Goal: Task Accomplishment & Management: Manage account settings

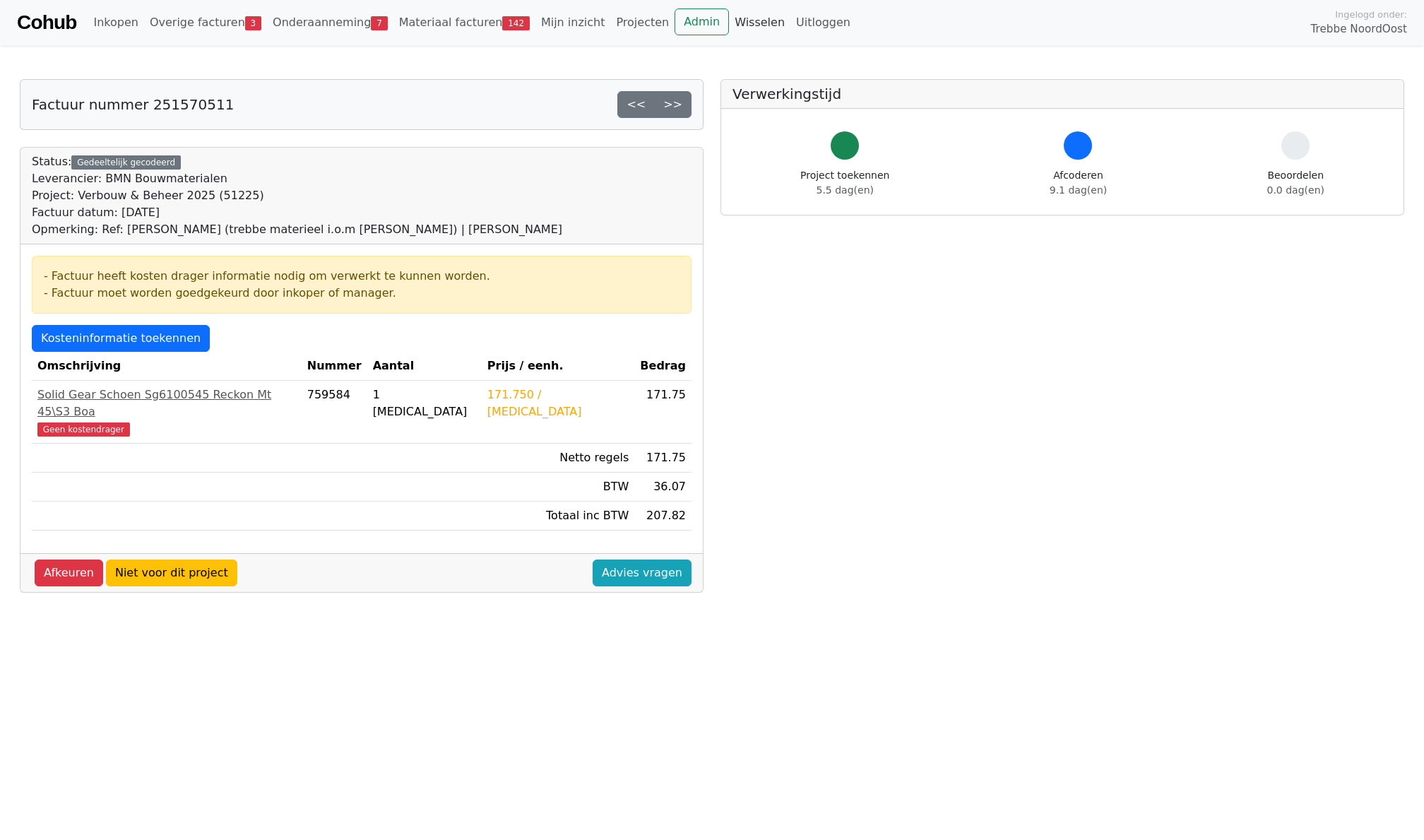
click at [750, 24] on link "Wisselen" at bounding box center [760, 23] width 61 height 28
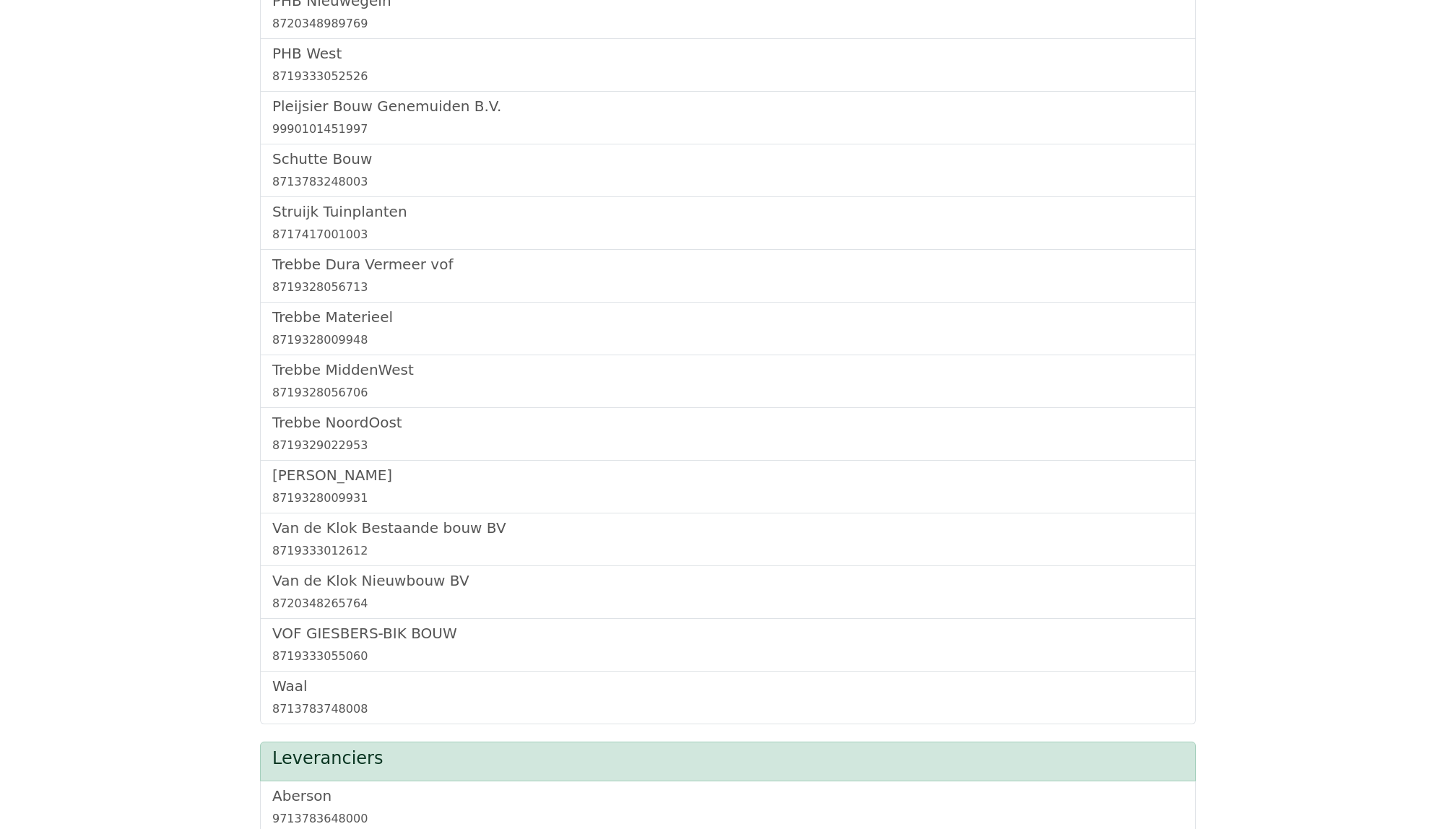
scroll to position [995, 0]
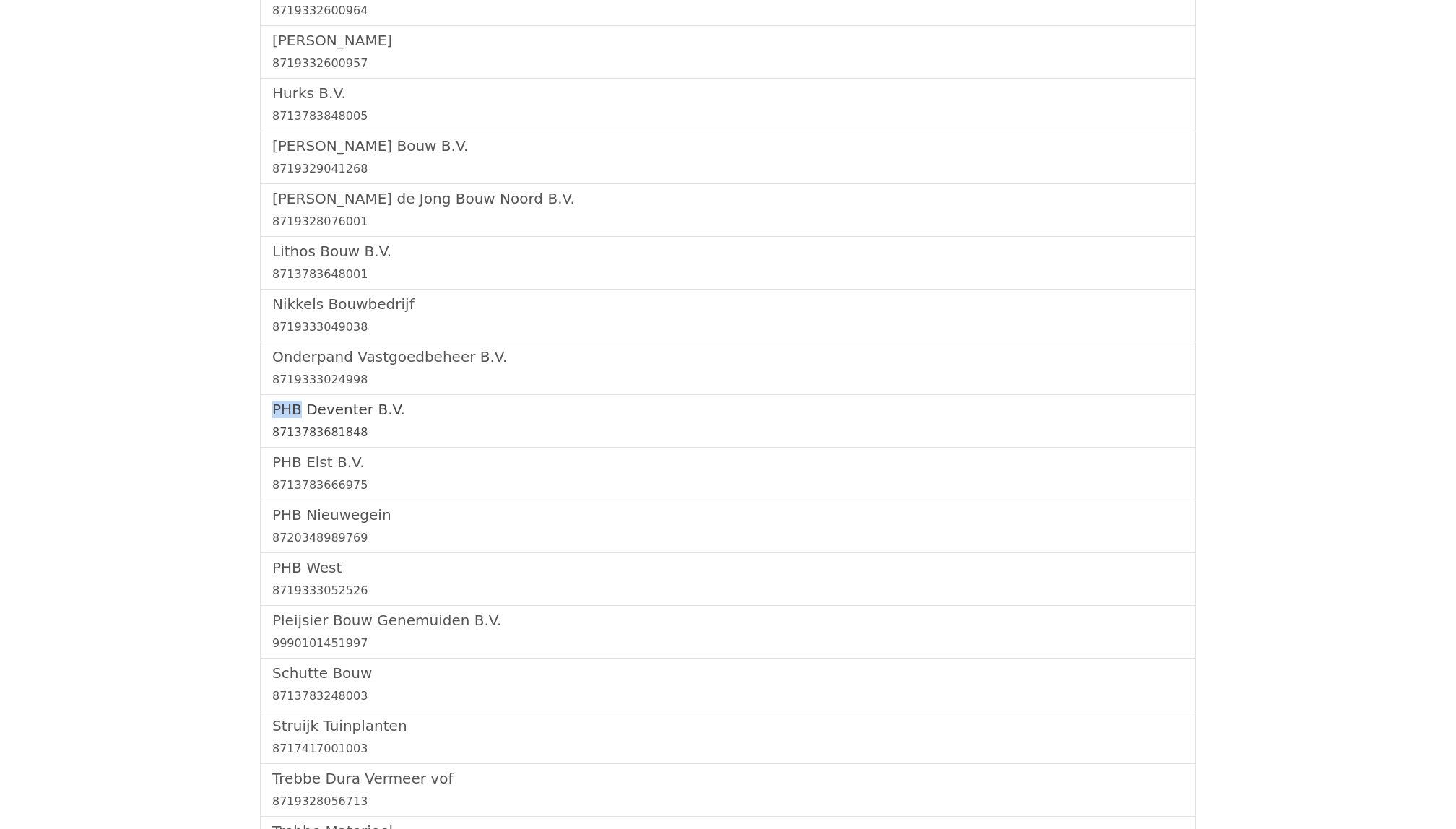
click at [368, 412] on h5 "PHB Deventer B.V." at bounding box center [728, 409] width 911 height 18
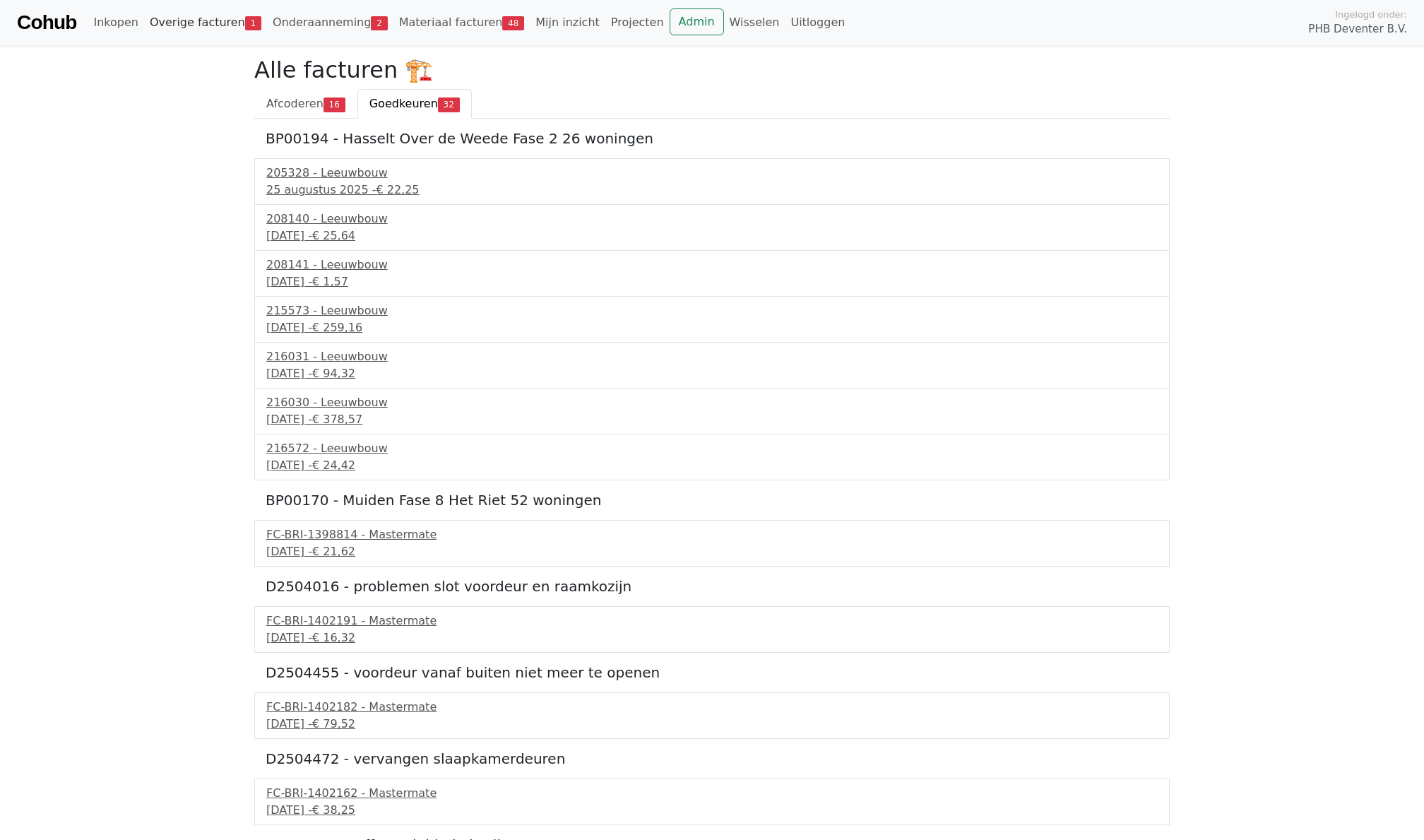
click at [214, 27] on link "Overige facturen 1" at bounding box center [206, 23] width 123 height 28
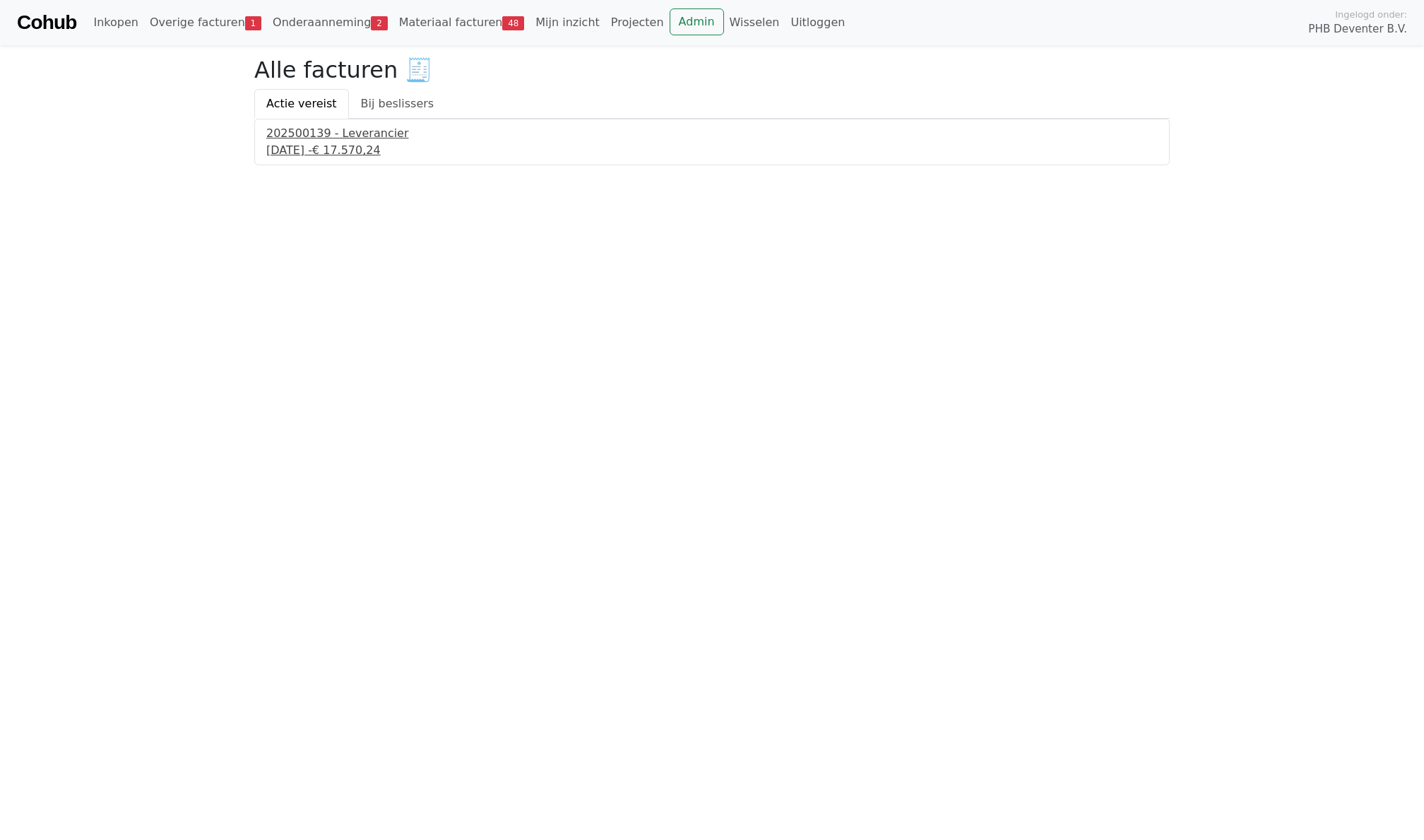
click at [357, 153] on div "22 september 2025 - € 17.570,24" at bounding box center [712, 151] width 891 height 17
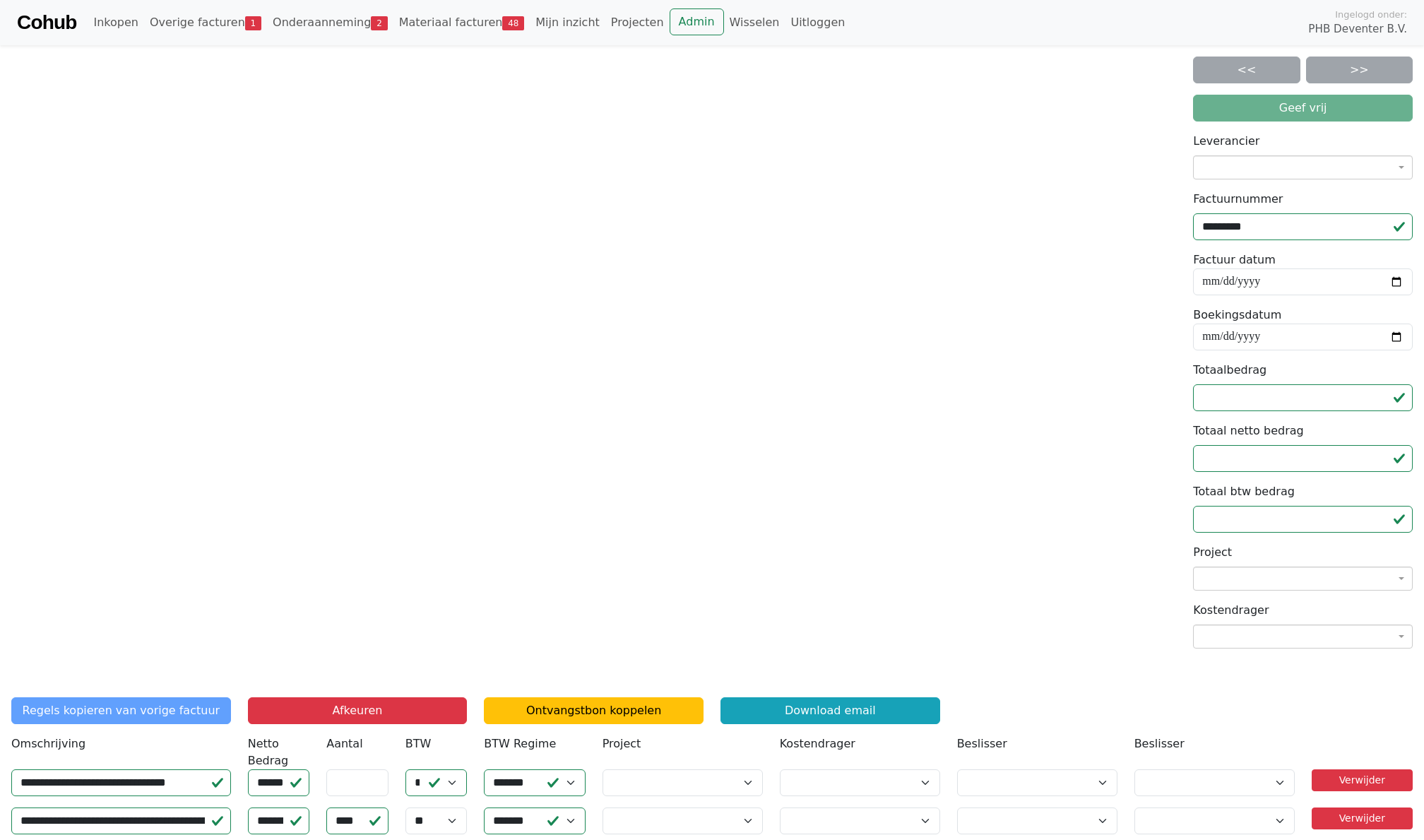
click at [1213, 251] on label "Factuur datum" at bounding box center [1234, 260] width 83 height 17
click at [1213, 269] on input "**********" at bounding box center [1303, 282] width 220 height 27
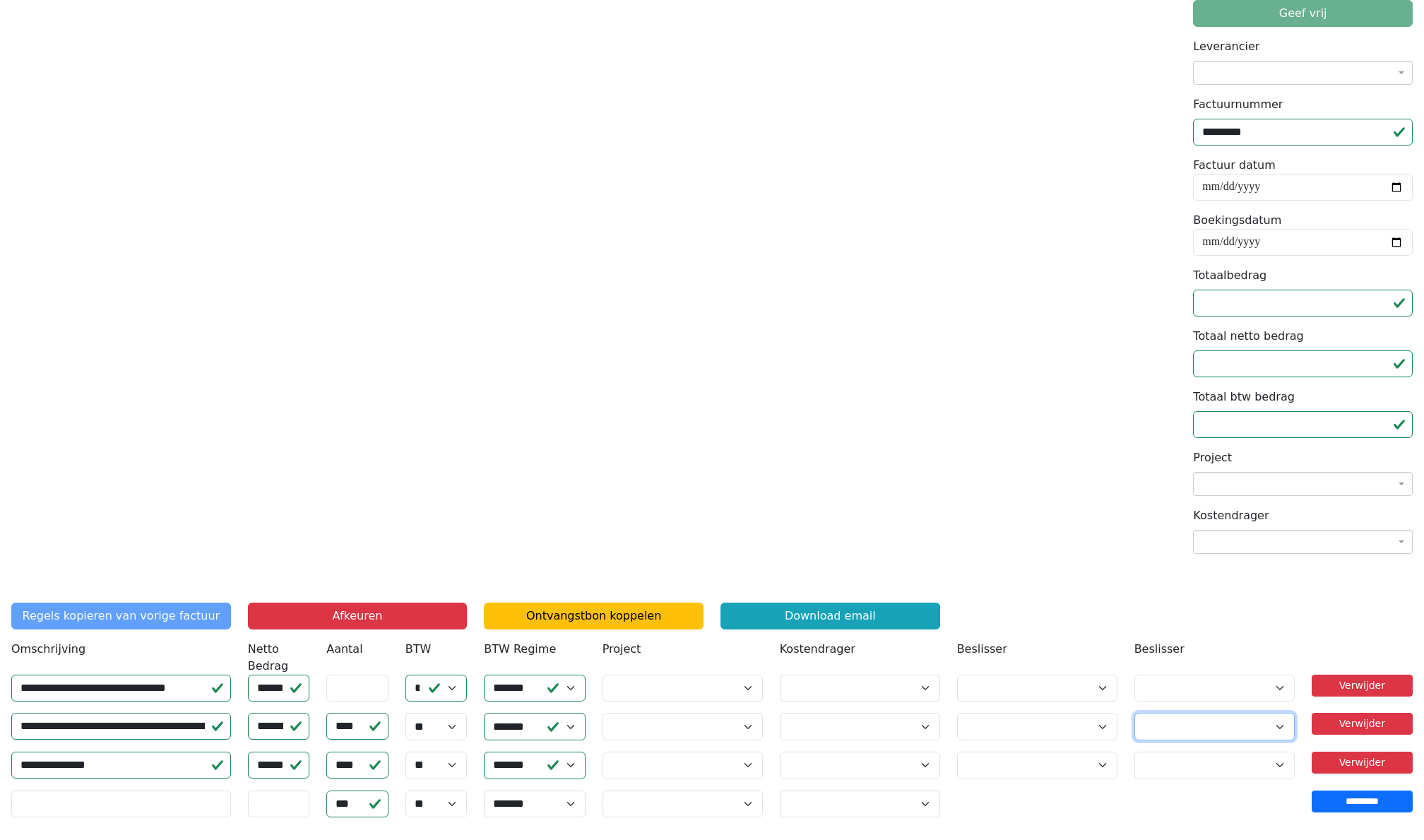
click at [1140, 728] on select "**********" at bounding box center [1214, 726] width 160 height 28
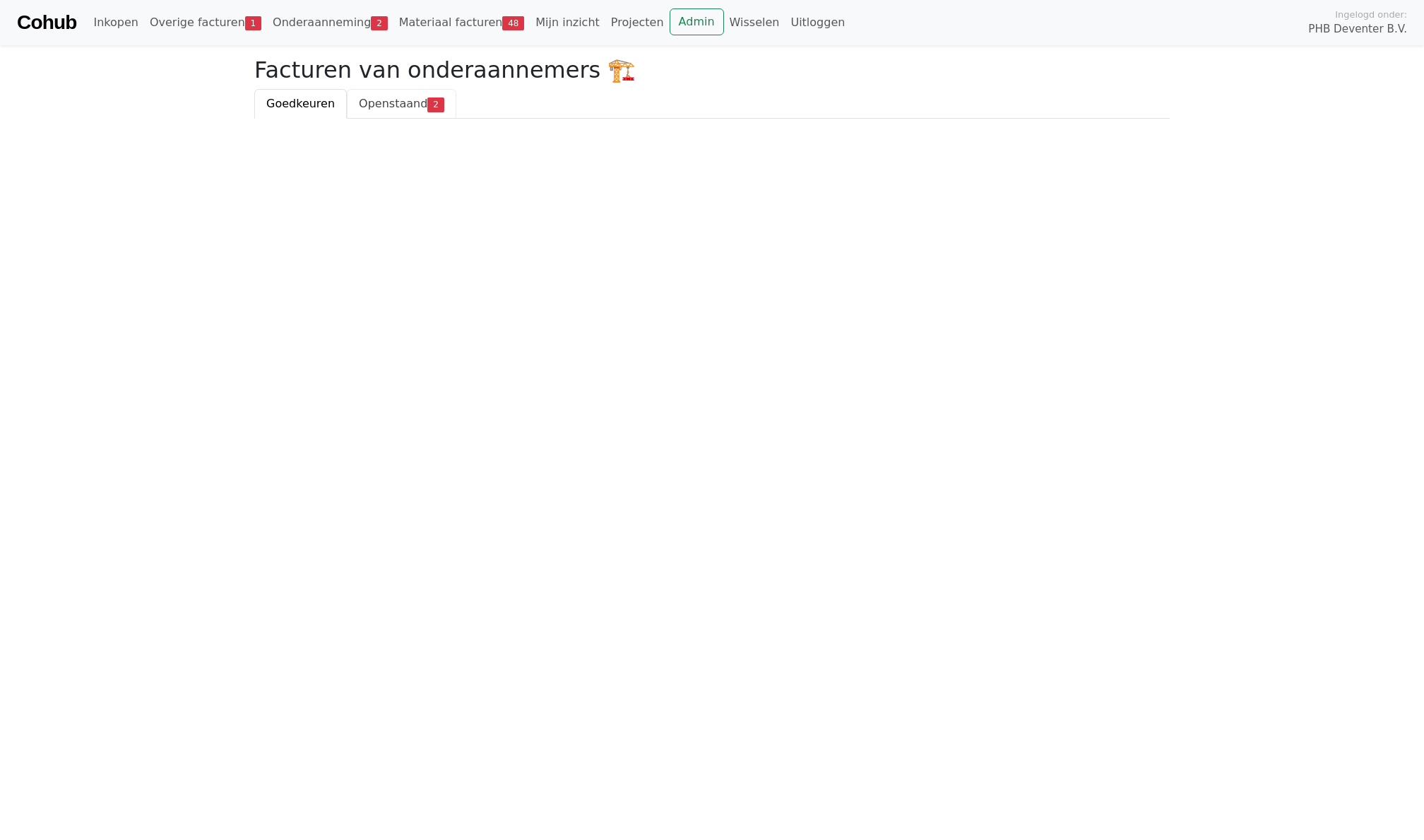
click at [365, 98] on span "Openstaand" at bounding box center [392, 103] width 69 height 13
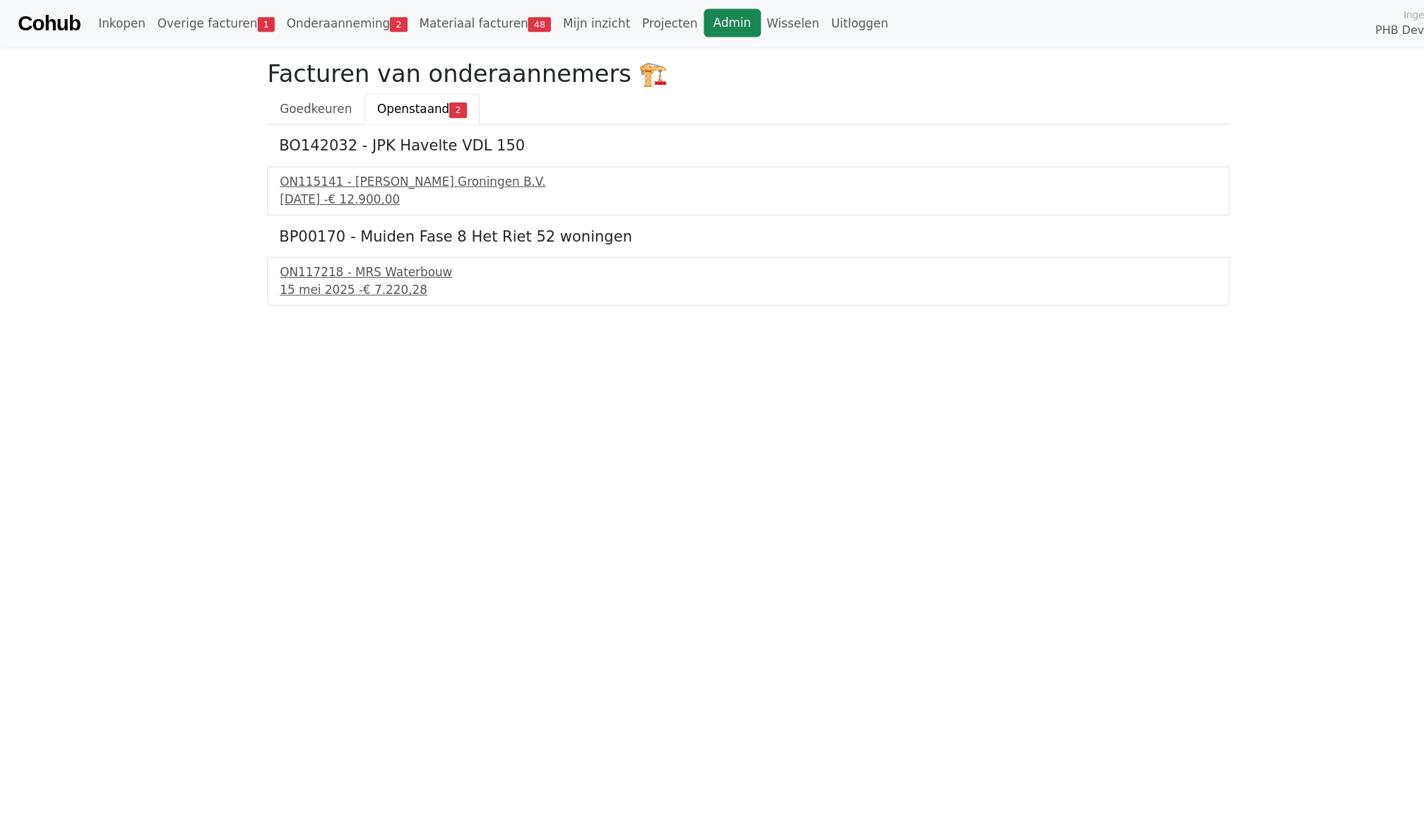
click at [691, 25] on link "Admin" at bounding box center [697, 22] width 54 height 27
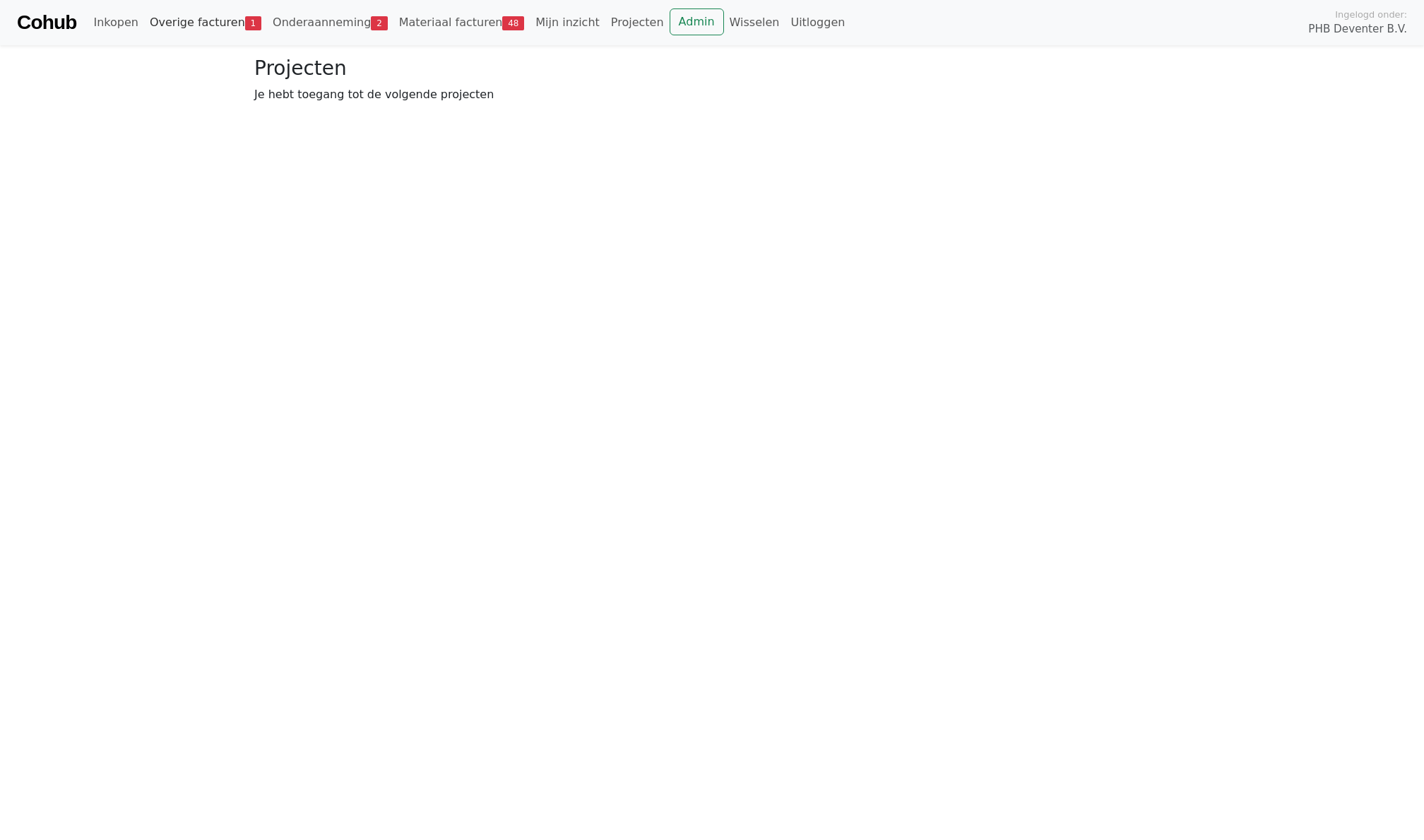
click at [202, 24] on link "Overige facturen 1" at bounding box center [206, 23] width 123 height 28
click at [331, 155] on div "22 september 2025 - € 17.570,24" at bounding box center [712, 151] width 891 height 17
drag, startPoint x: 331, startPoint y: 156, endPoint x: 277, endPoint y: 30, distance: 137.1
click at [307, 21] on link "Onderaanneming 2" at bounding box center [330, 23] width 126 height 28
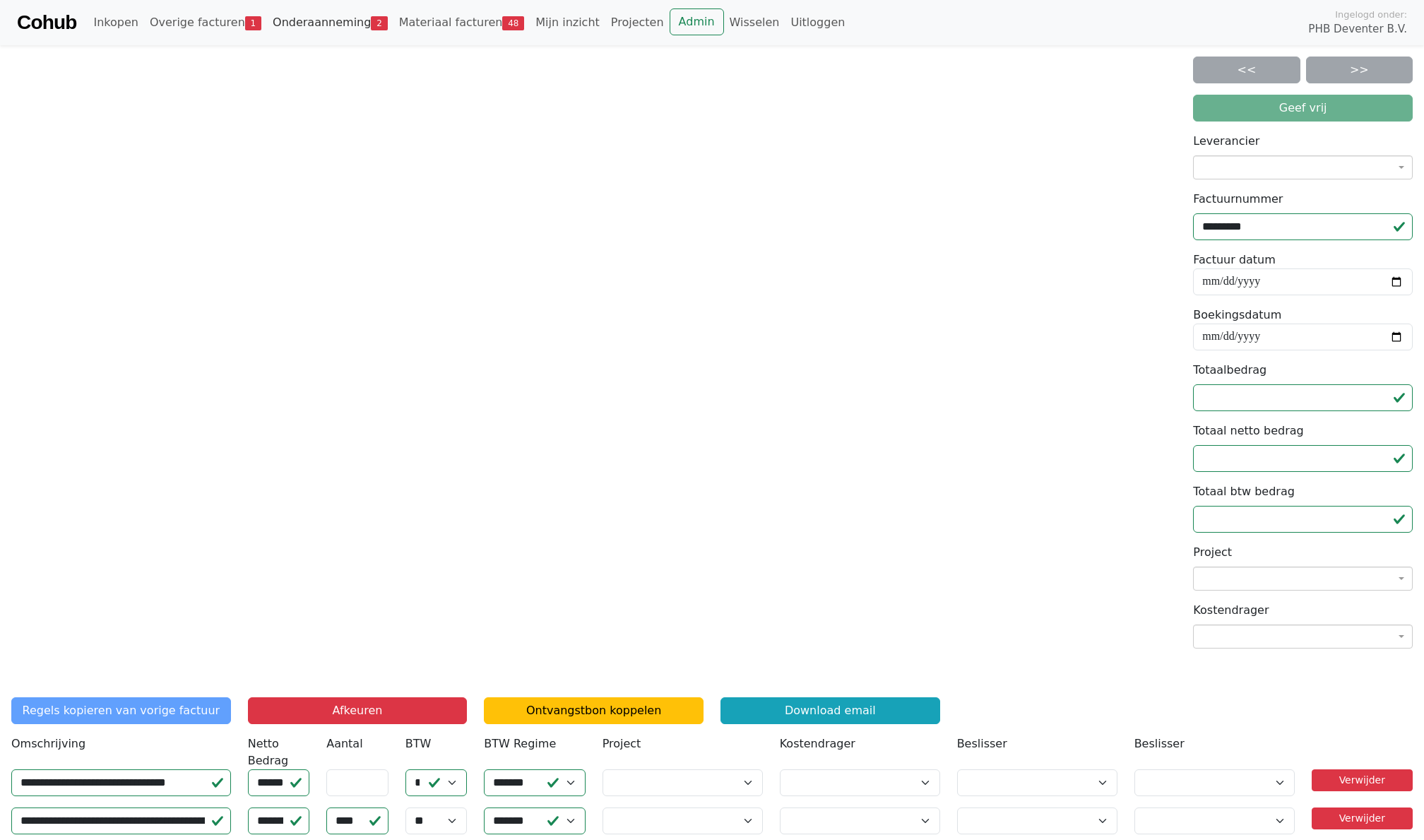
click at [311, 23] on link "Onderaanneming 2" at bounding box center [330, 23] width 126 height 28
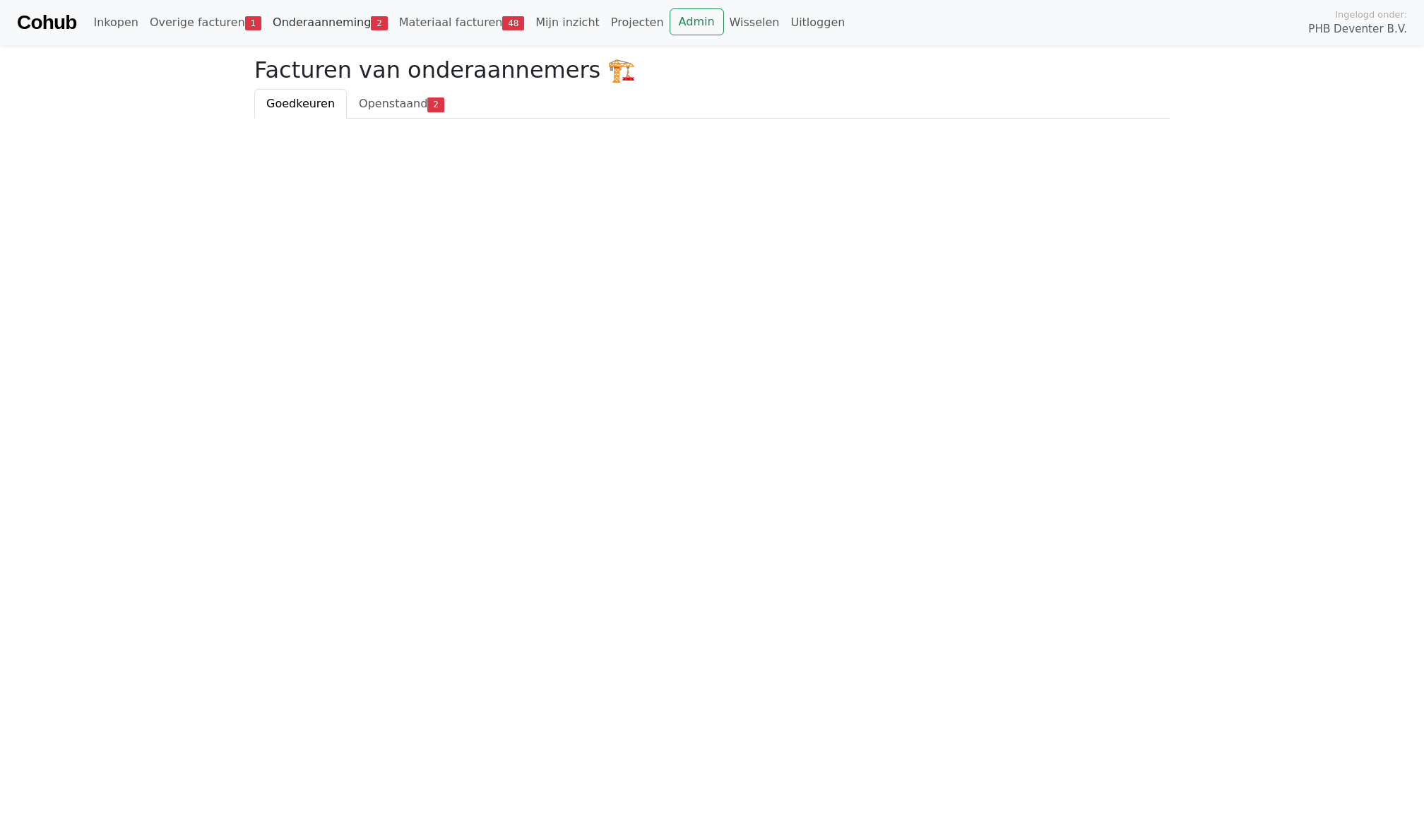
click at [323, 21] on link "Onderaanneming 2" at bounding box center [330, 23] width 126 height 28
click at [392, 102] on span "Openstaand" at bounding box center [392, 103] width 69 height 13
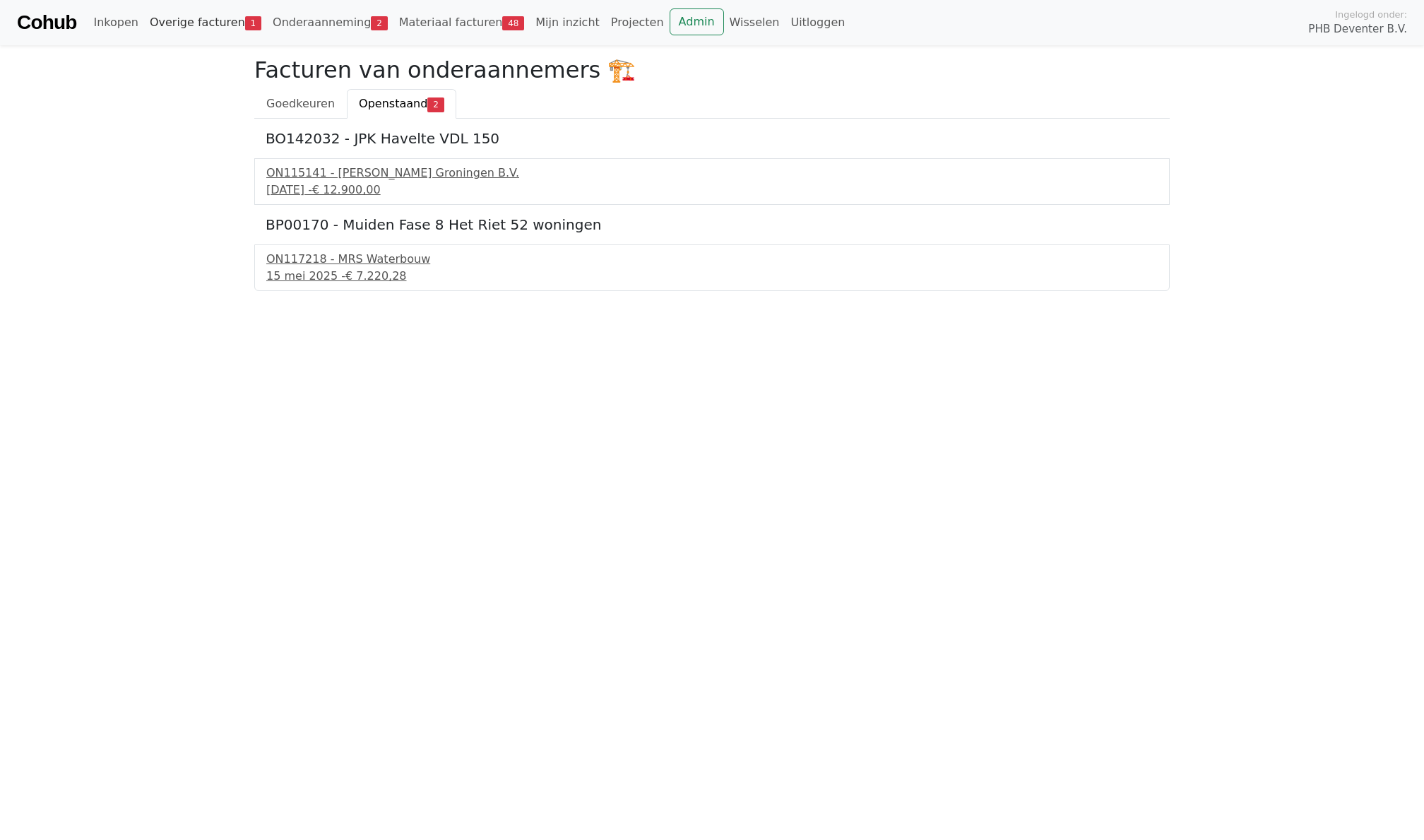
click at [205, 24] on link "Overige facturen 1" at bounding box center [206, 23] width 123 height 28
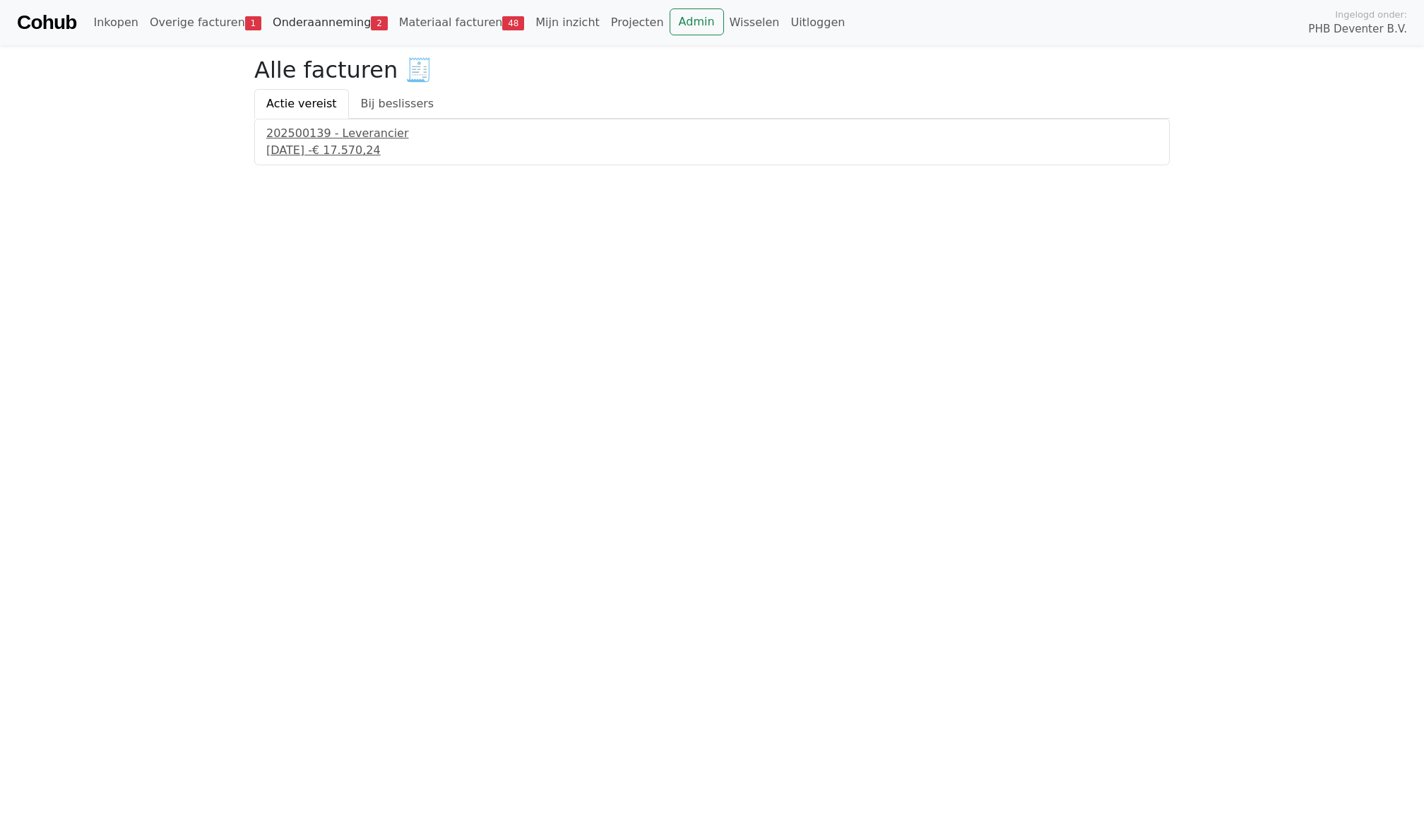
click at [303, 24] on link "Onderaanneming 2" at bounding box center [330, 23] width 126 height 28
click at [392, 94] on link "Openstaand 2" at bounding box center [401, 104] width 109 height 30
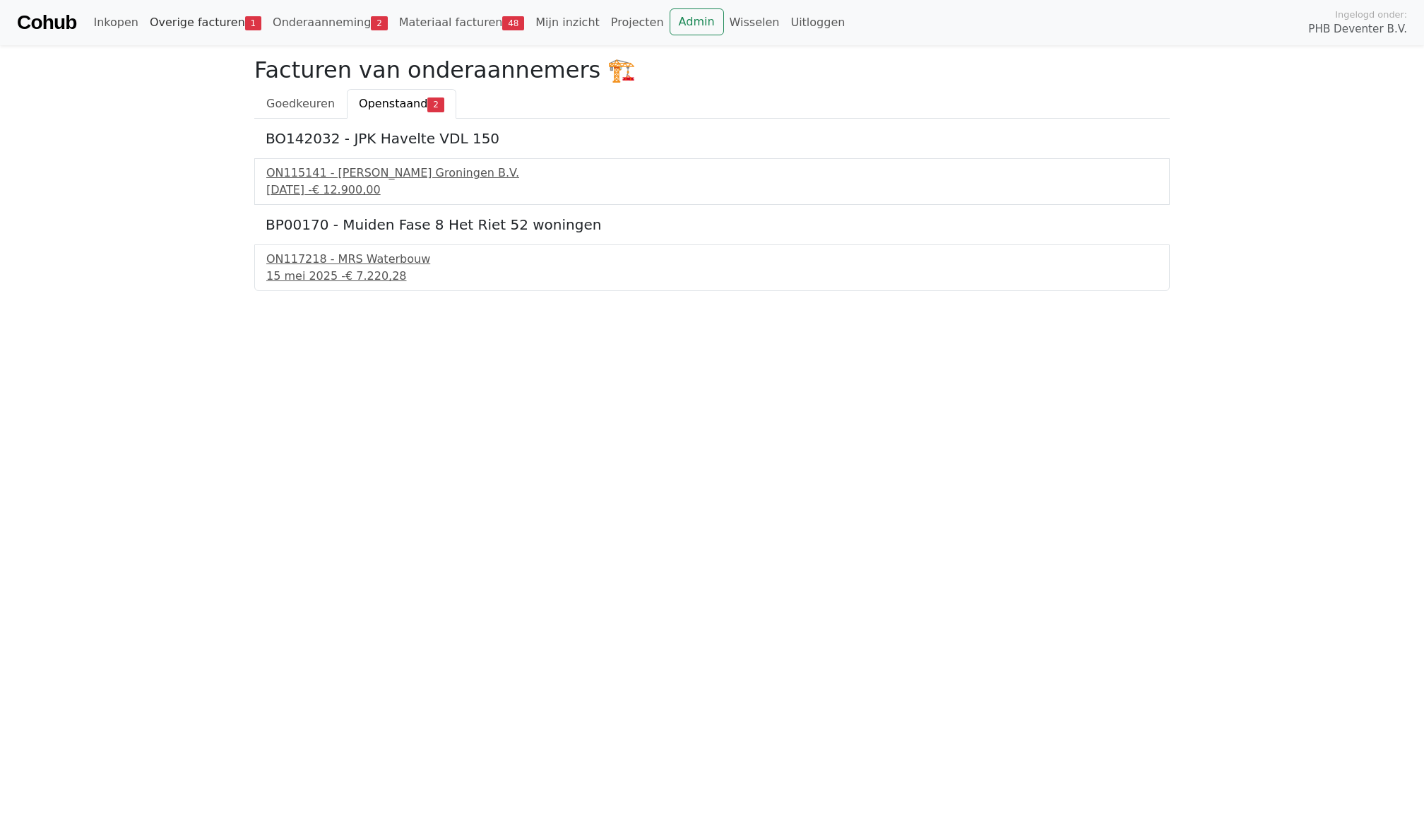
click at [195, 15] on link "Overige facturen 1" at bounding box center [206, 23] width 123 height 28
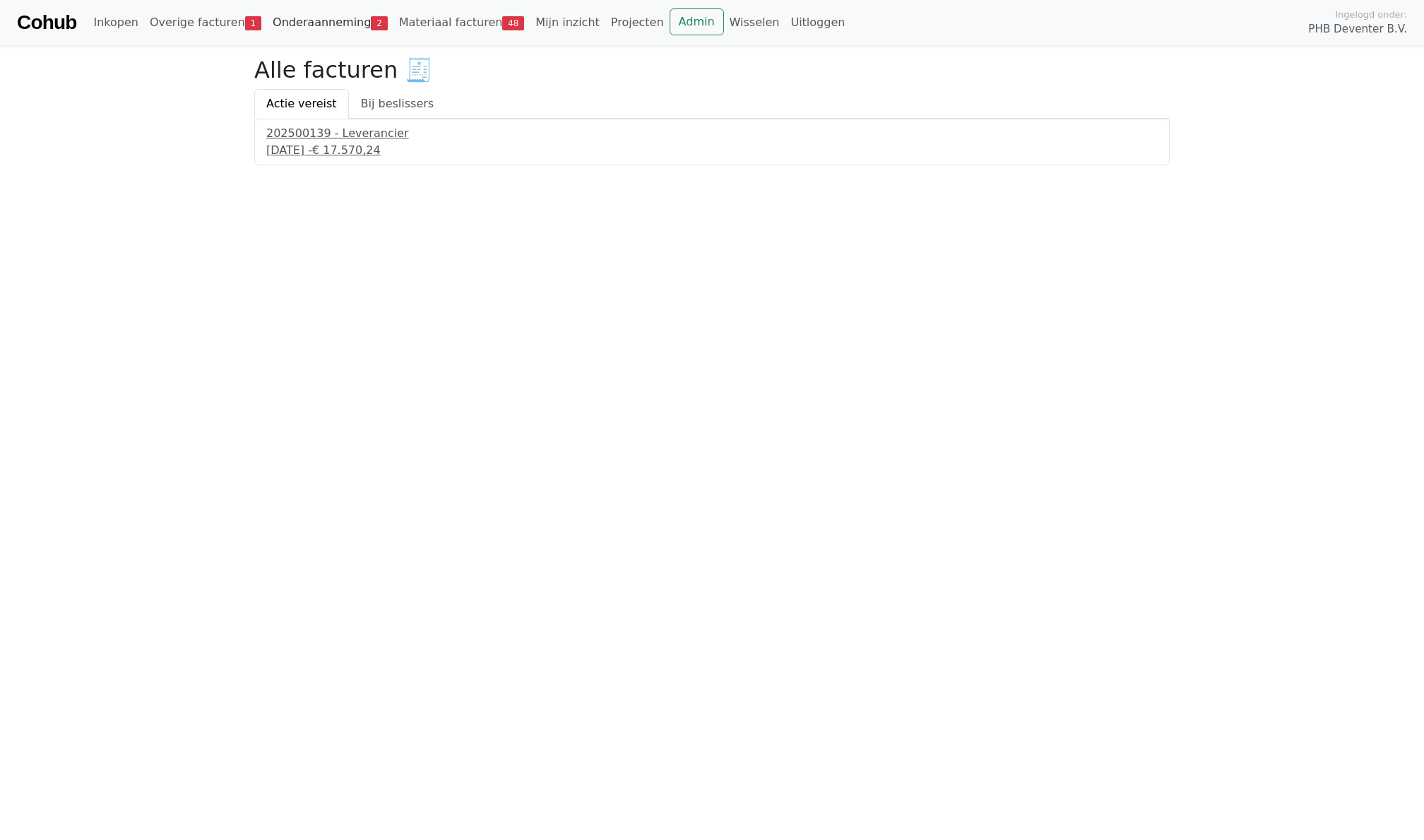
click at [303, 28] on link "Onderaanneming 2" at bounding box center [330, 23] width 126 height 28
click at [382, 116] on link "Openstaand 2" at bounding box center [401, 104] width 109 height 30
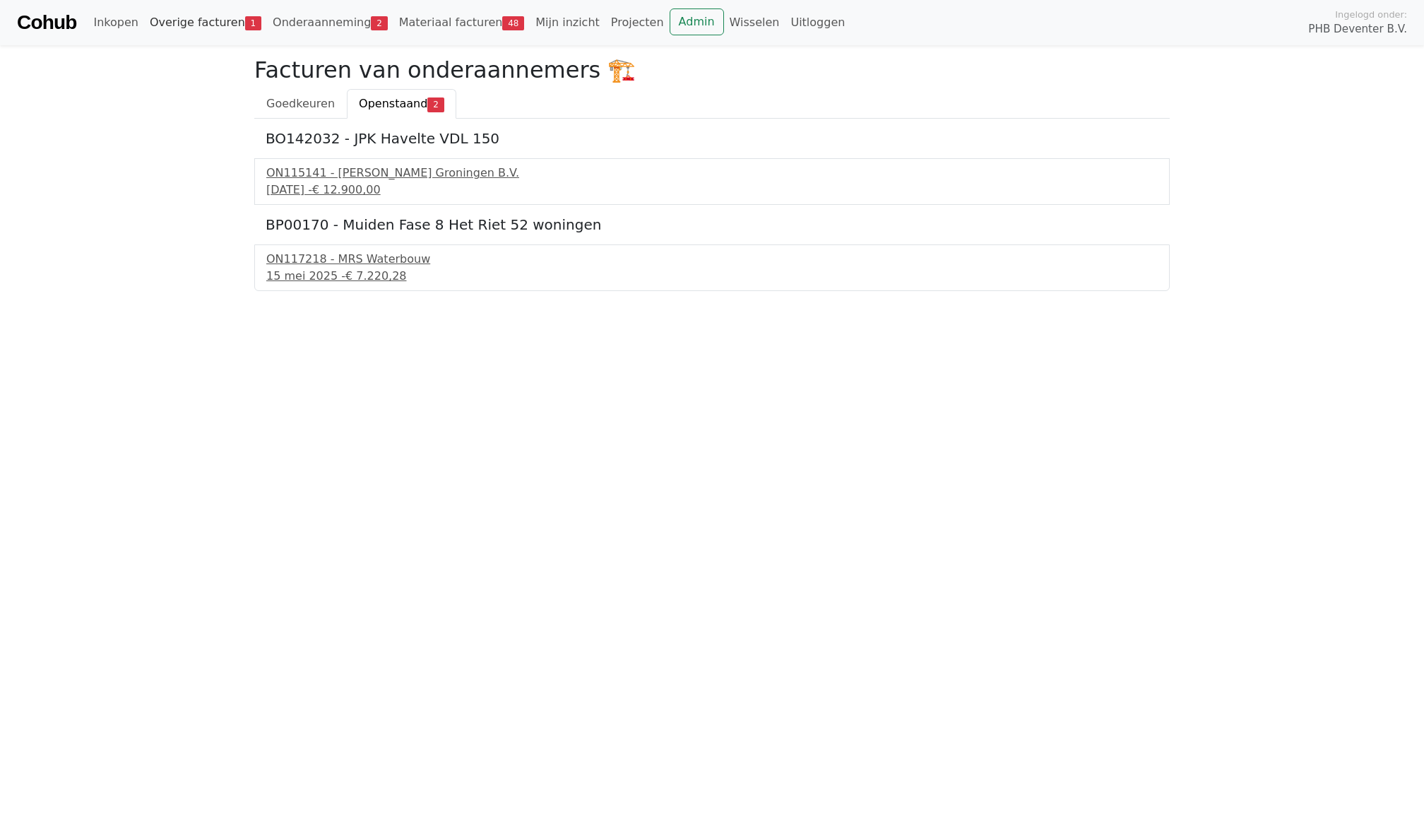
click at [209, 16] on link "Overige facturen 1" at bounding box center [206, 23] width 123 height 28
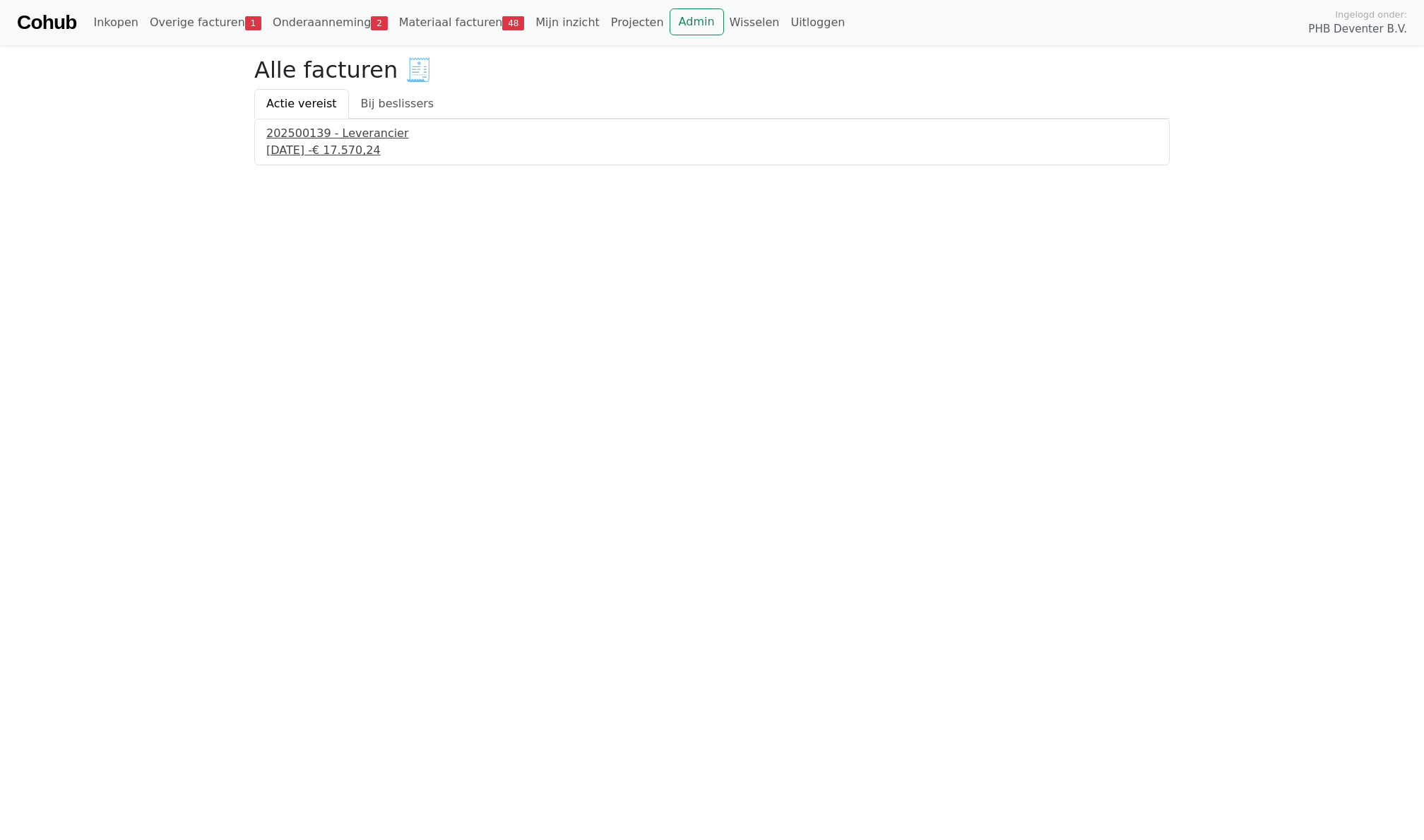
click at [320, 142] on div "[DATE] - € 17.570,24" at bounding box center [712, 151] width 891 height 17
click at [387, 95] on link "Bij beslissers" at bounding box center [398, 104] width 98 height 30
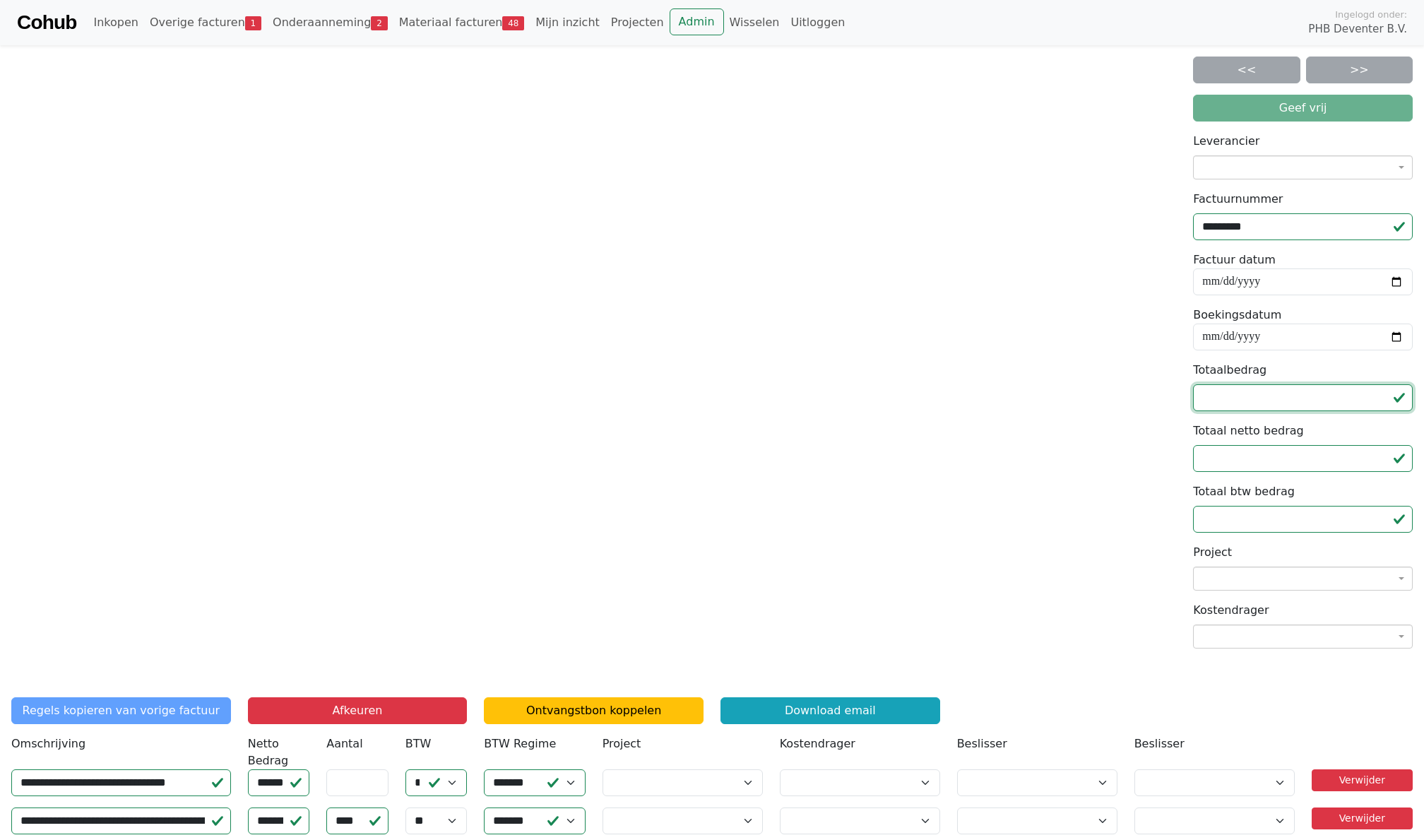
click at [1225, 401] on input "********" at bounding box center [1303, 398] width 220 height 27
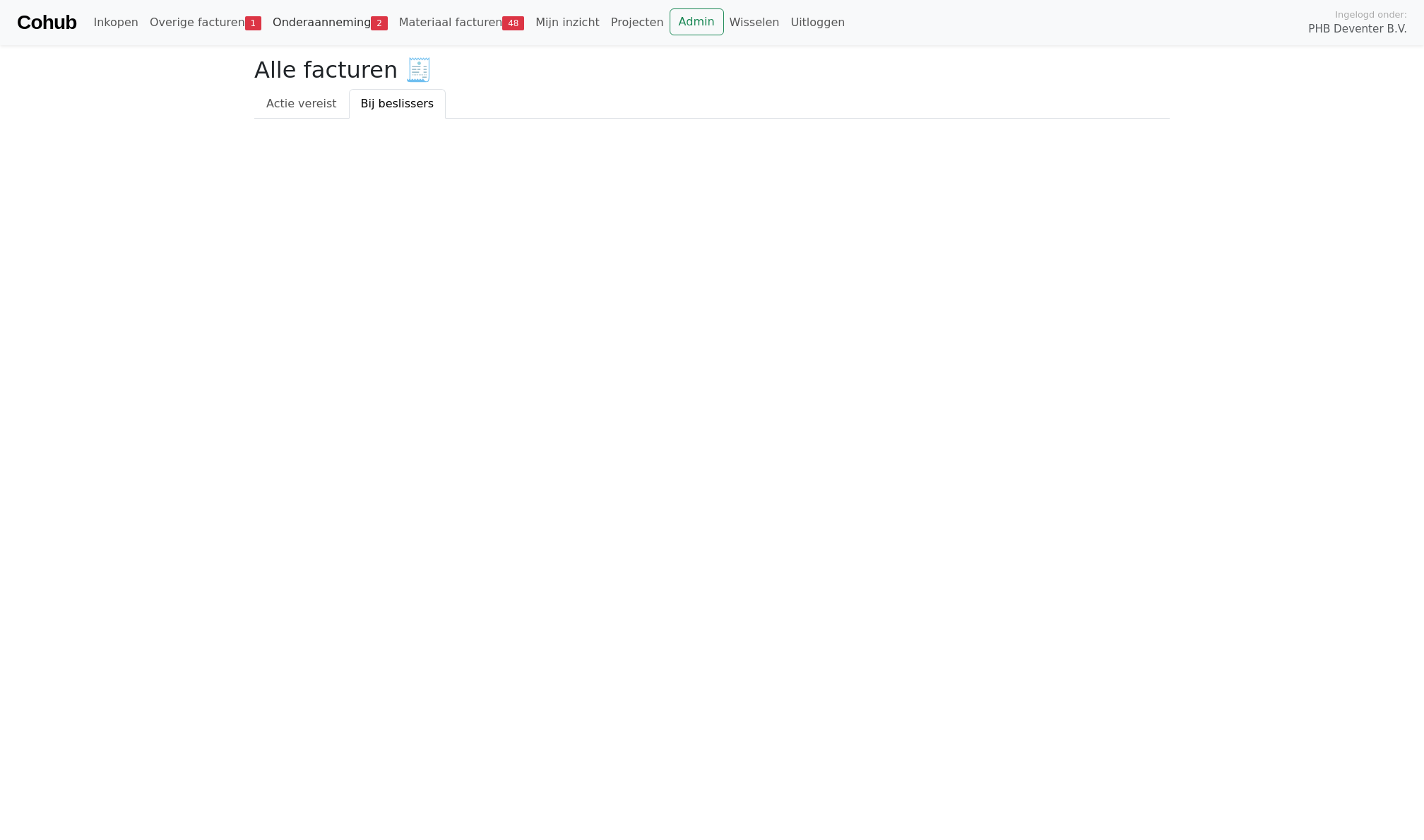
click at [281, 20] on link "Onderaanneming 2" at bounding box center [330, 23] width 126 height 28
click at [411, 119] on html "Cohub Inkopen Overige facturen 1 Onderaanneming 2 Materiaal facturen 48 Mijn in…" at bounding box center [712, 59] width 1424 height 119
click at [385, 107] on span "Openstaand" at bounding box center [392, 103] width 69 height 13
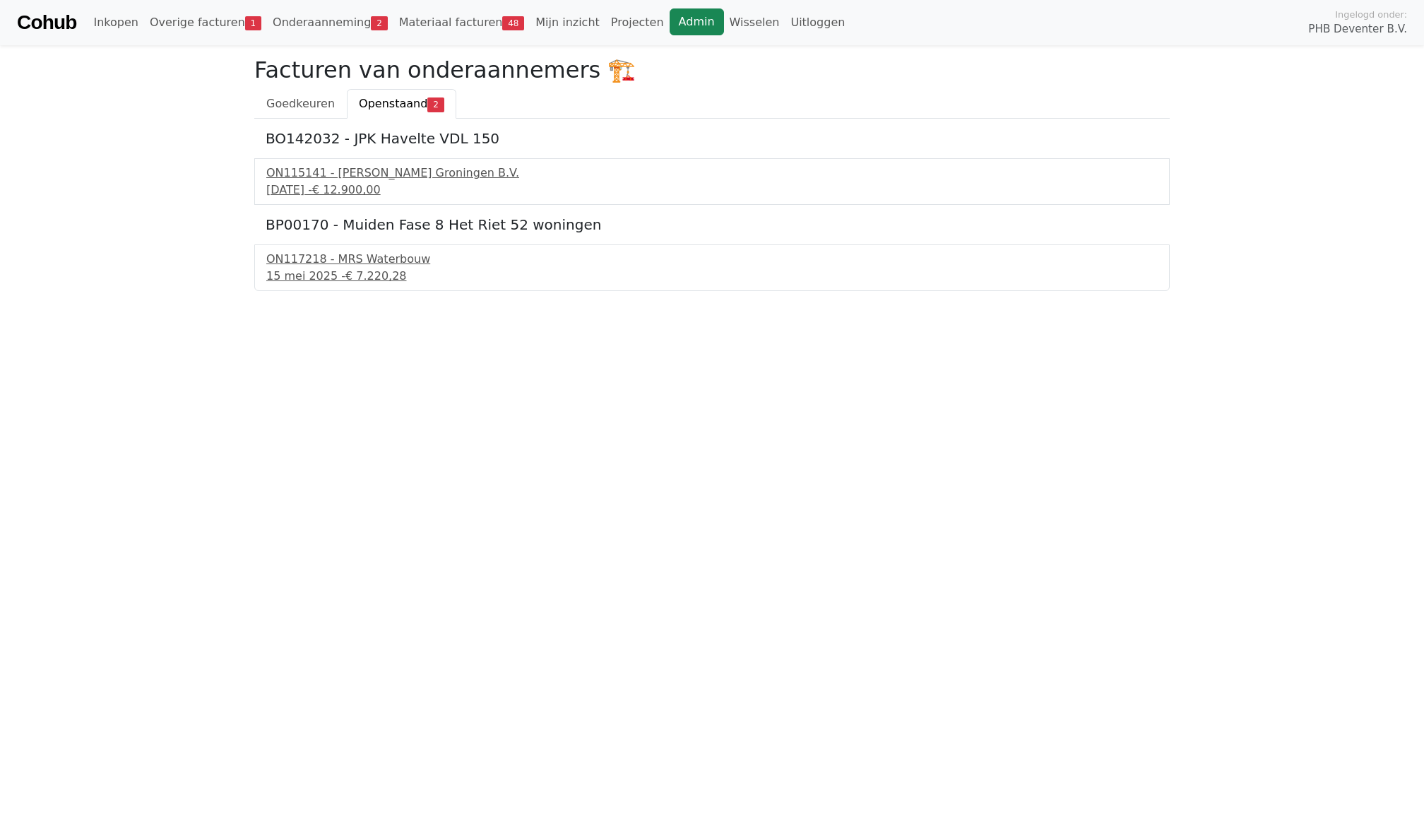
click at [673, 25] on link "Admin" at bounding box center [697, 22] width 54 height 27
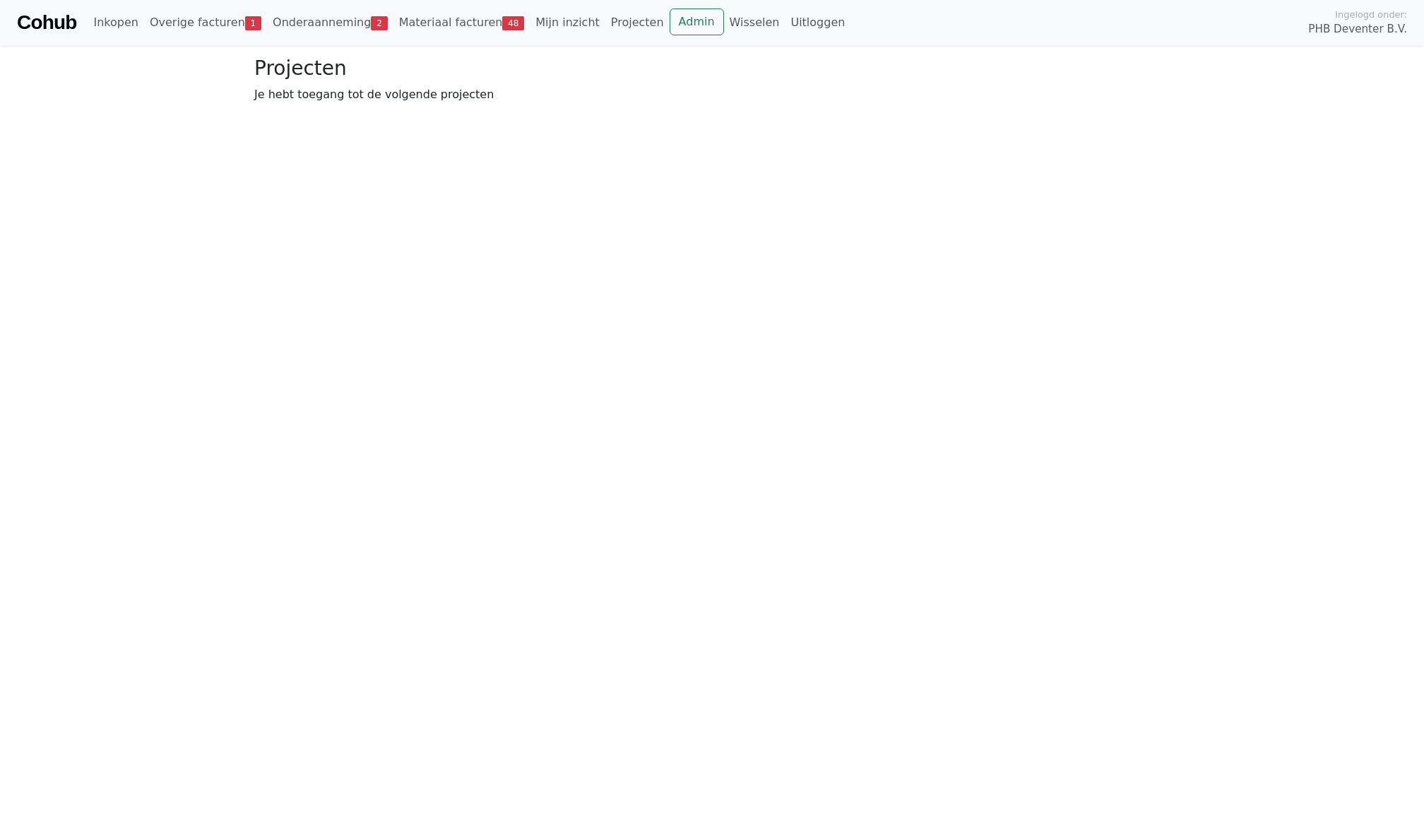
click at [44, 16] on link "Cohub" at bounding box center [46, 22] width 59 height 34
click at [336, 31] on link "Onderaanneming 2" at bounding box center [330, 23] width 126 height 28
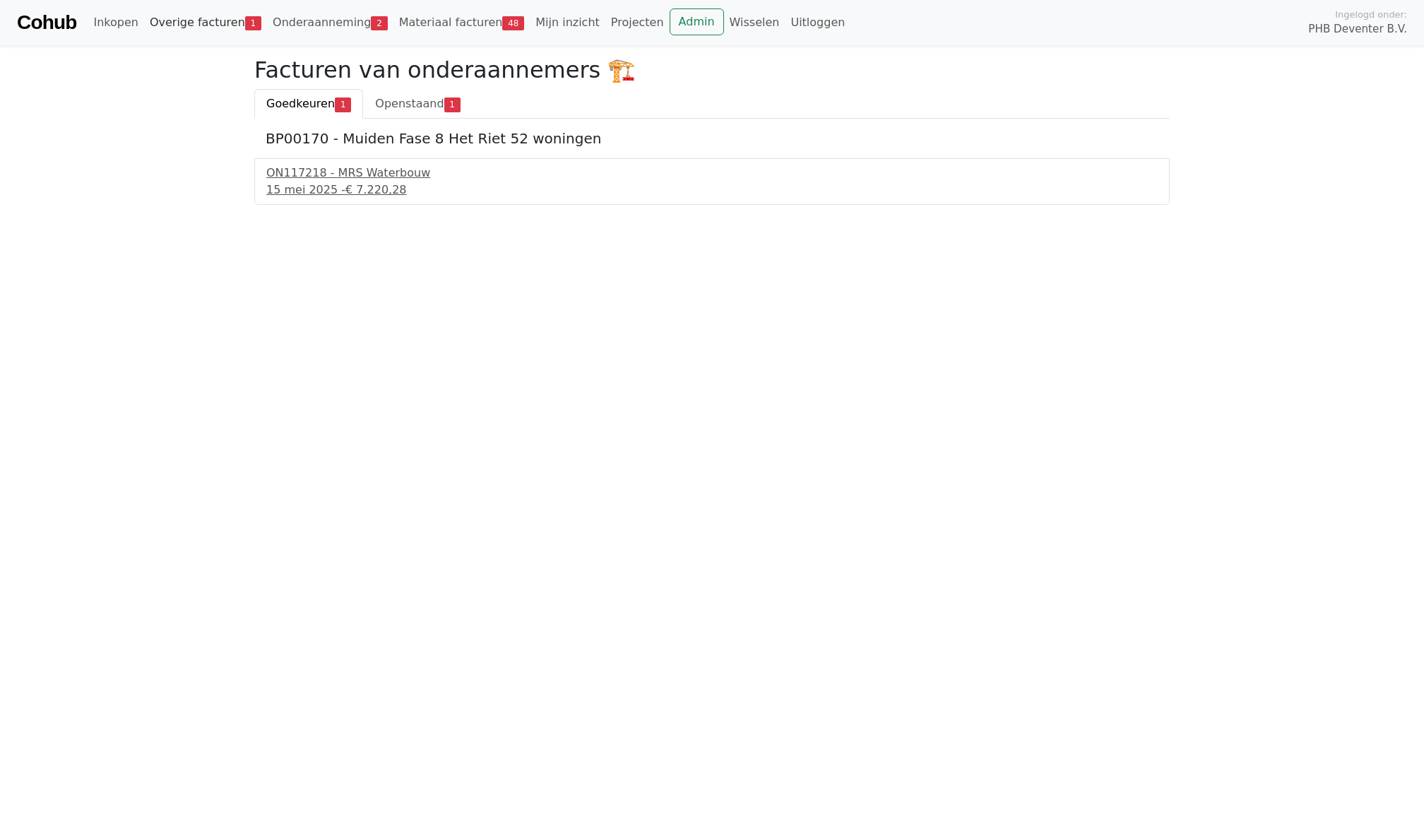
click at [203, 31] on link "Overige facturen 1" at bounding box center [206, 23] width 123 height 28
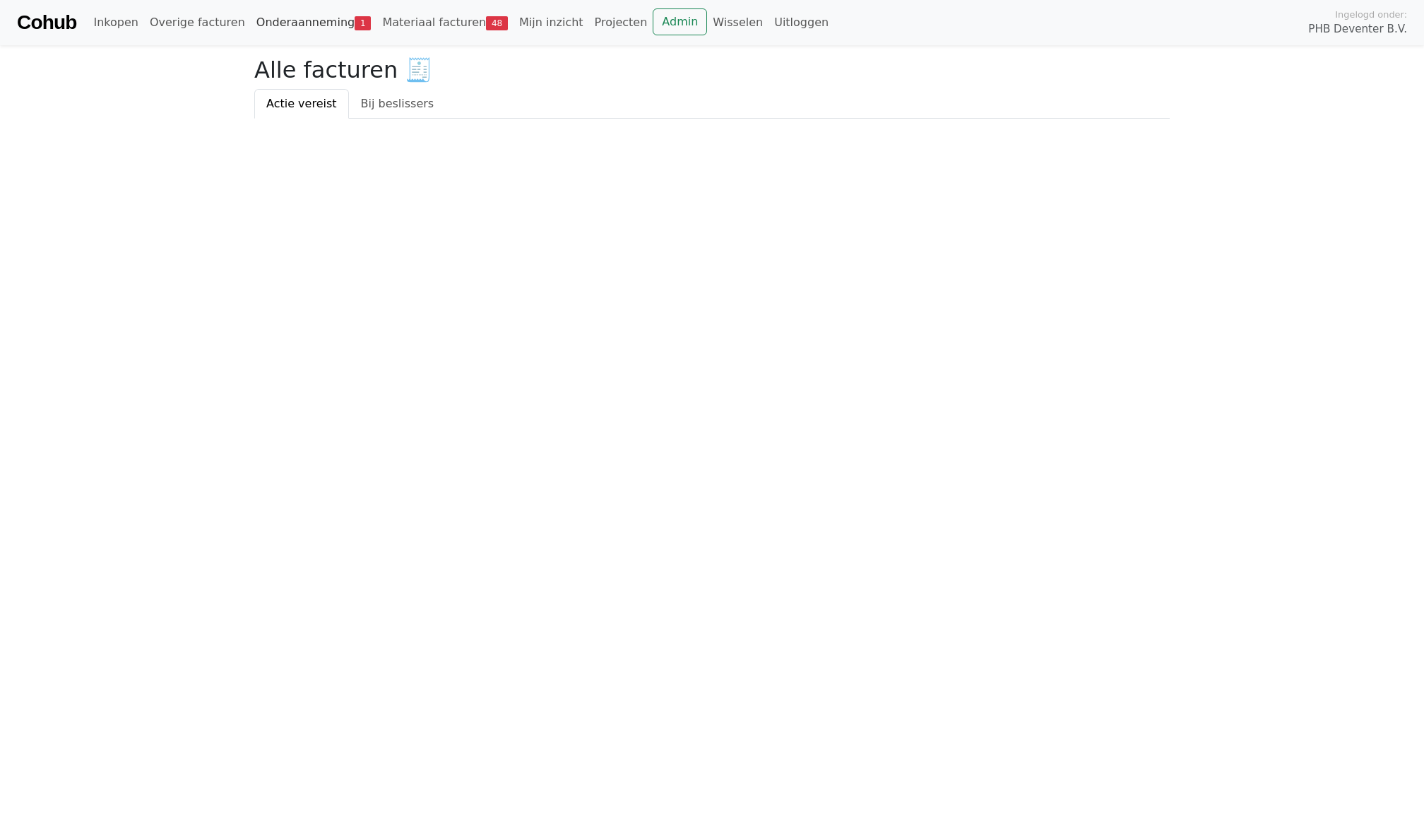
click at [296, 24] on link "Onderaanneming 1" at bounding box center [314, 23] width 126 height 28
click at [385, 119] on html "Cohub Inkopen Overige facturen Onderaanneming 1 Materiaal facturen 48 Mijn inzi…" at bounding box center [712, 59] width 1424 height 119
click at [385, 97] on span "Openstaand" at bounding box center [392, 103] width 69 height 13
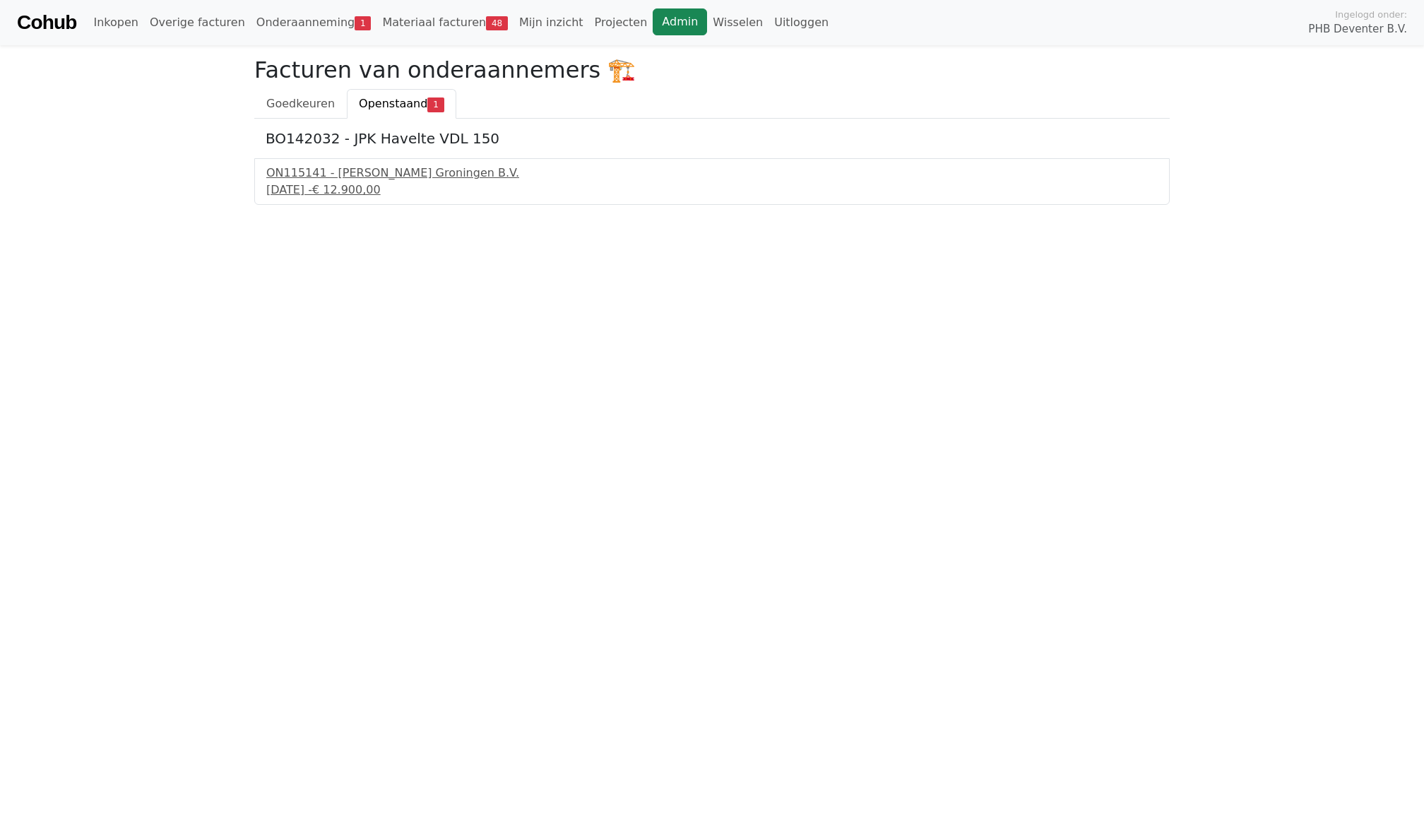
click at [671, 26] on link "Admin" at bounding box center [679, 22] width 54 height 27
